Goal: Information Seeking & Learning: Learn about a topic

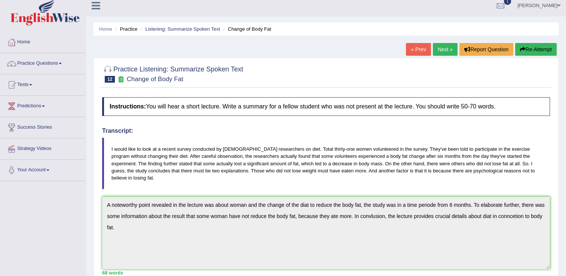
scroll to position [3, 0]
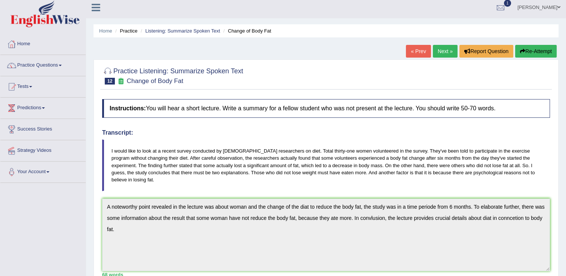
click at [452, 51] on link "Next »" at bounding box center [445, 51] width 25 height 13
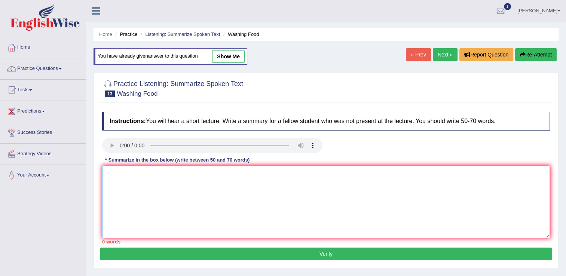
click at [159, 195] on textarea at bounding box center [326, 202] width 448 height 73
click at [452, 55] on link "Next »" at bounding box center [445, 54] width 25 height 13
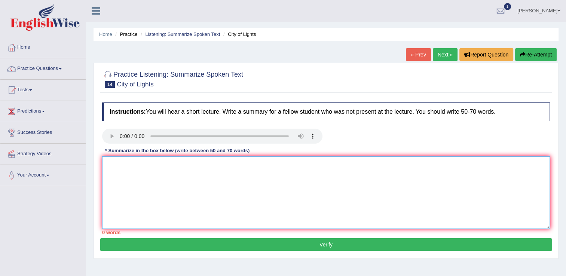
click at [129, 172] on textarea at bounding box center [326, 192] width 448 height 73
type textarea "A noteworthy point revealed in the lecture was about artist city of lights, the…"
